Goal: Learn about a topic

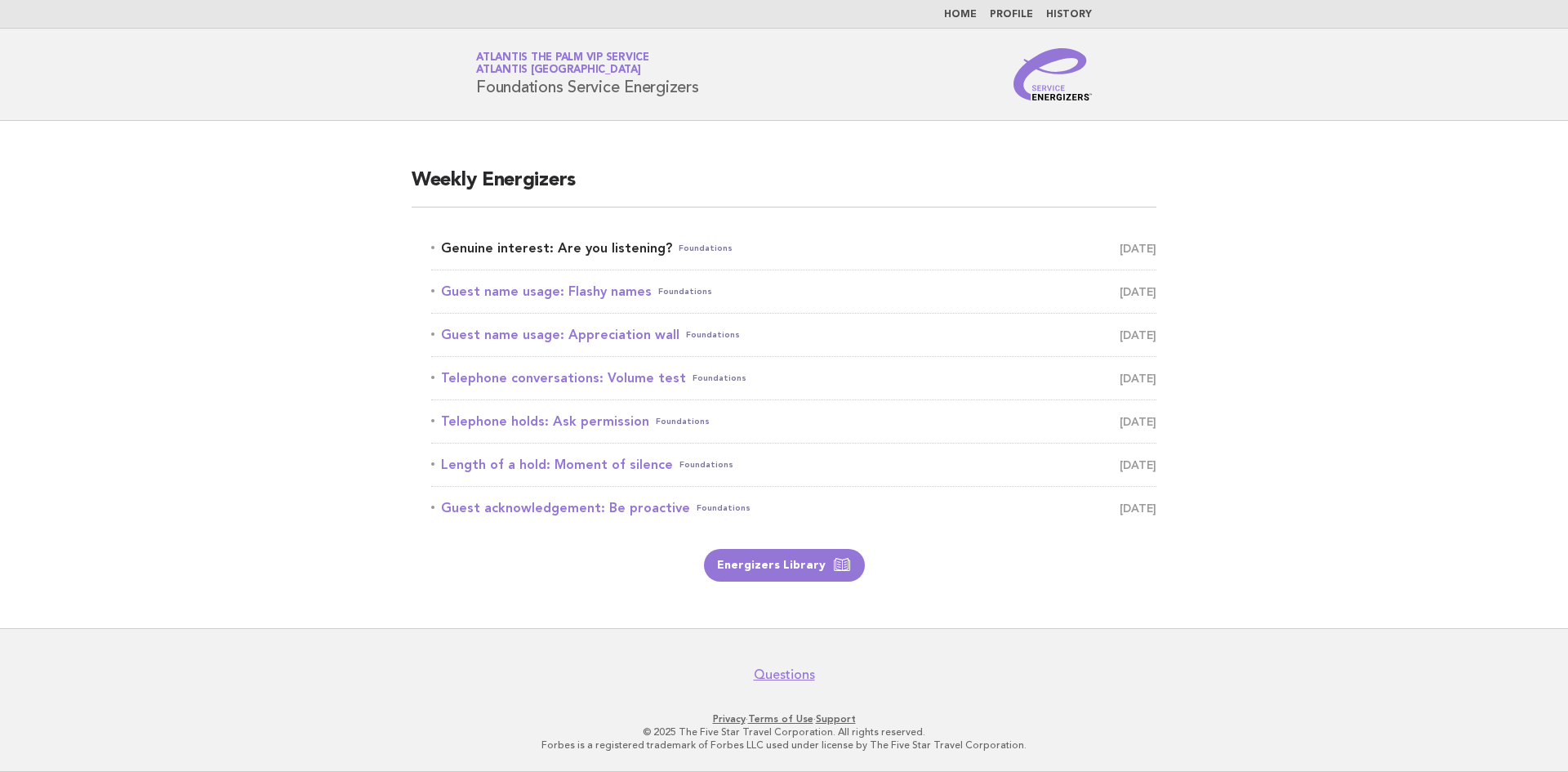
drag, startPoint x: 0, startPoint y: 0, endPoint x: 554, endPoint y: 243, distance: 605.0
click at [554, 243] on link "Genuine interest: Are you listening? Foundations [DATE]" at bounding box center [794, 248] width 725 height 23
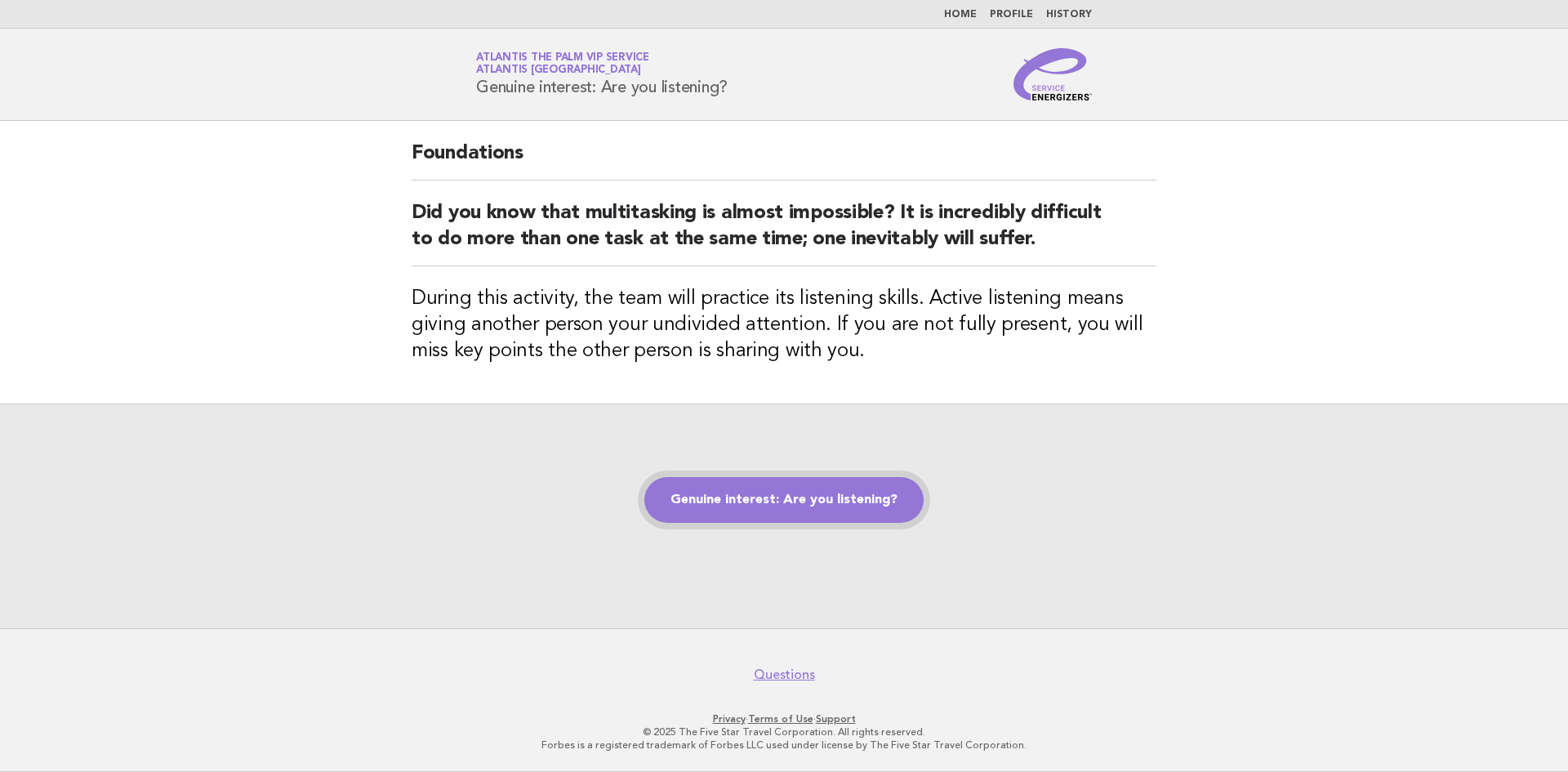
click at [815, 492] on link "Genuine interest: Are you listening?" at bounding box center [783, 500] width 279 height 46
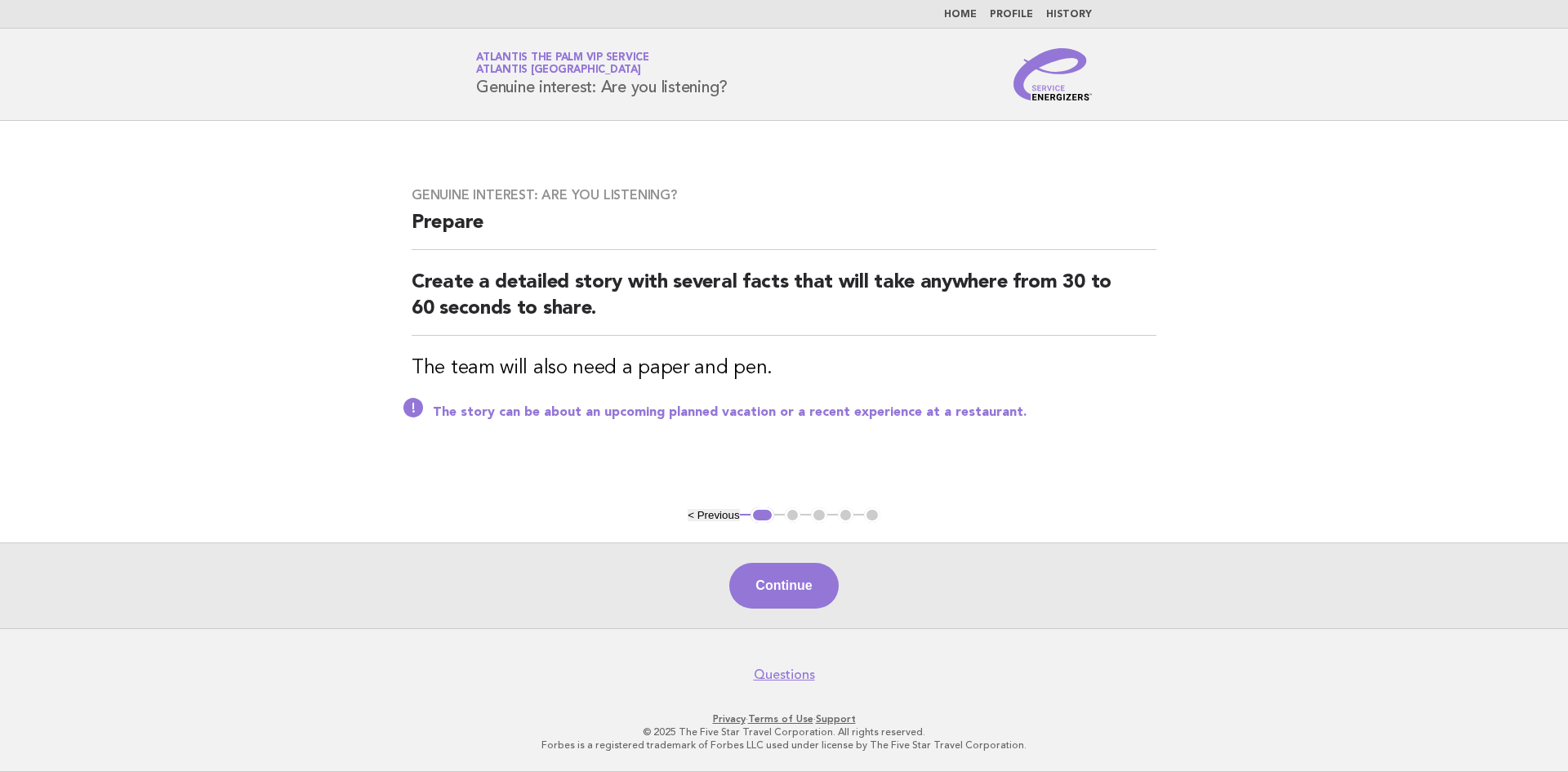
click at [803, 584] on button "Continue" at bounding box center [783, 585] width 108 height 46
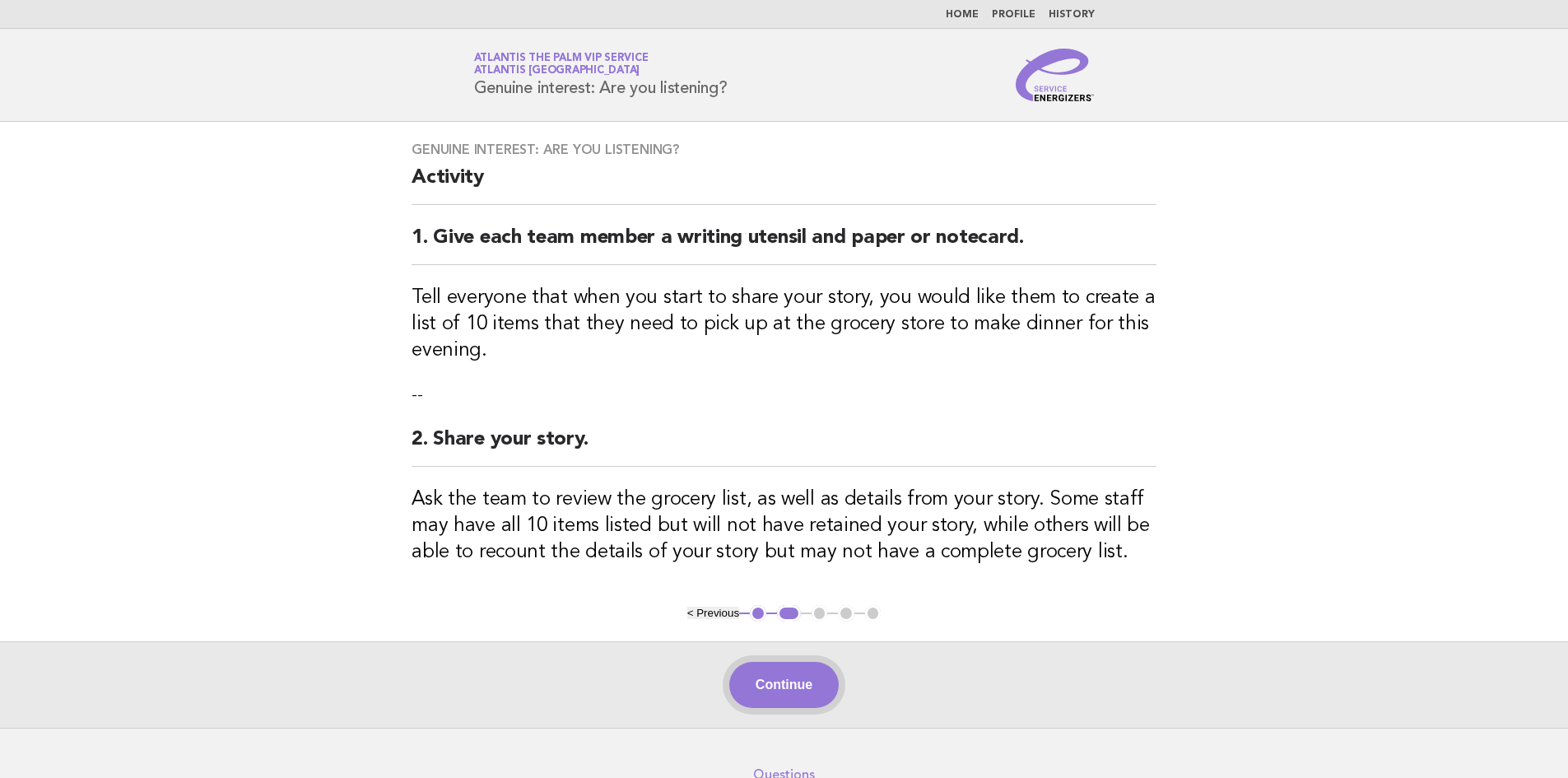
click at [801, 692] on button "Continue" at bounding box center [783, 685] width 109 height 46
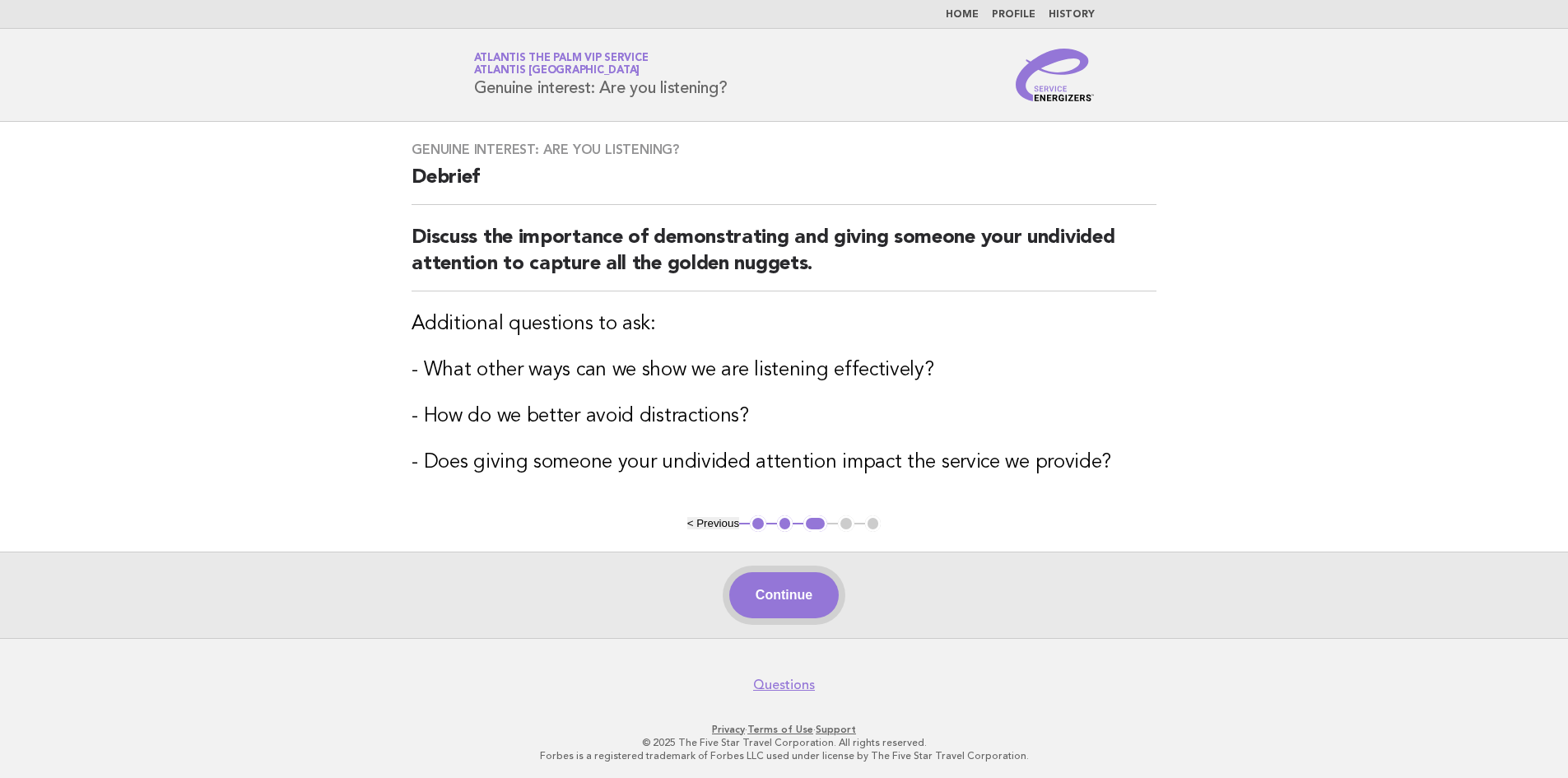
click at [773, 596] on button "Continue" at bounding box center [783, 595] width 109 height 46
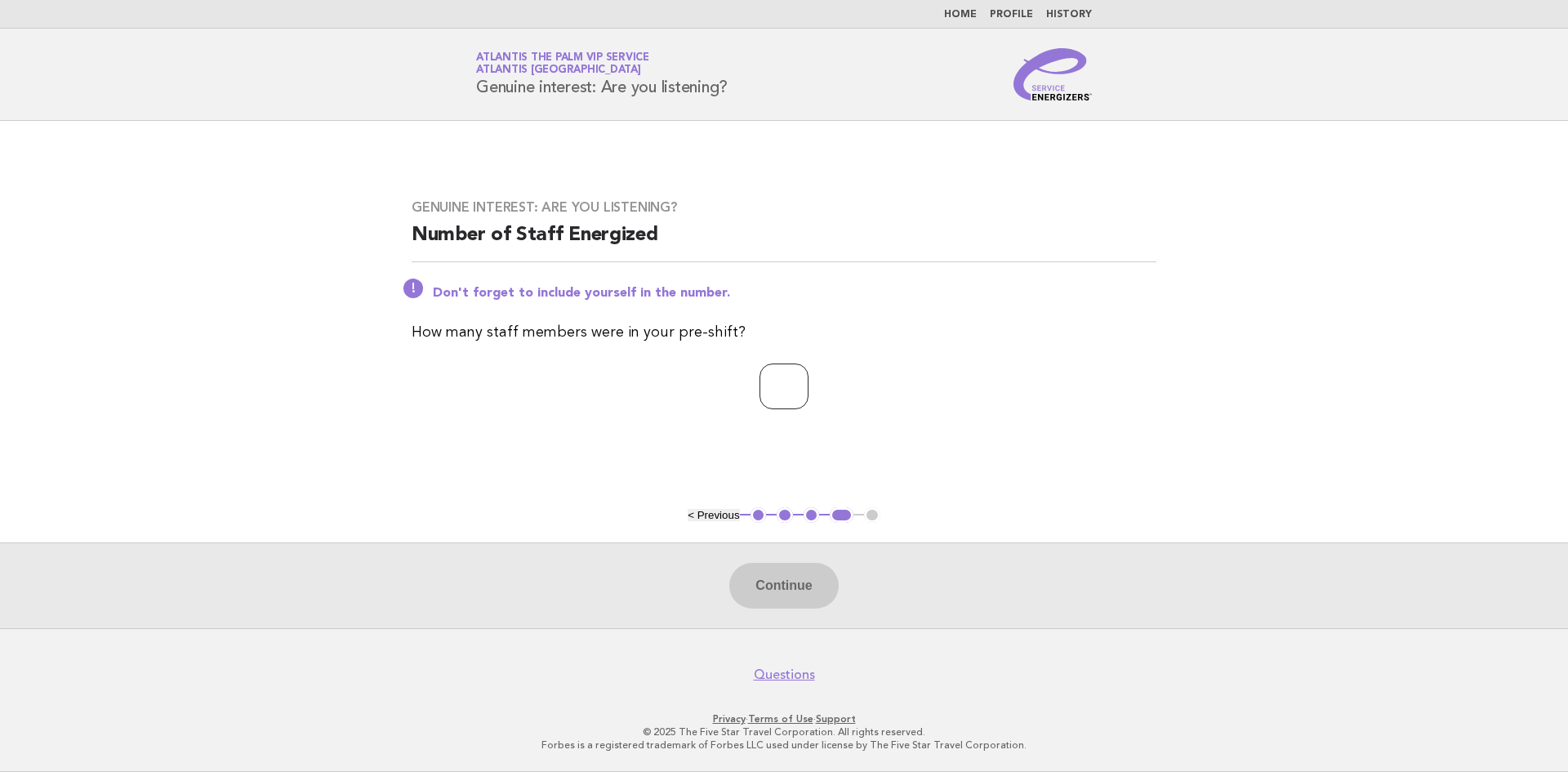
click at [794, 376] on input "number" at bounding box center [784, 386] width 49 height 46
type input "**"
click at [779, 572] on button "Continue" at bounding box center [783, 585] width 108 height 46
